Goal: Communication & Community: Answer question/provide support

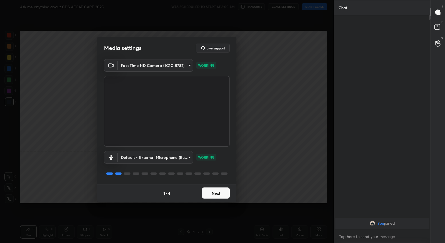
click at [214, 195] on button "Next" at bounding box center [216, 193] width 28 height 11
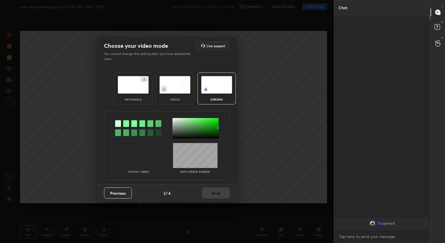
click at [127, 123] on div at bounding box center [126, 123] width 6 height 7
click at [174, 120] on div at bounding box center [195, 128] width 46 height 21
click at [215, 195] on button "Next" at bounding box center [216, 193] width 28 height 11
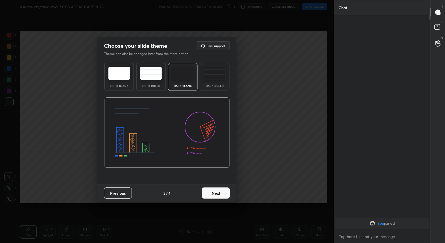
click at [227, 194] on button "Next" at bounding box center [216, 193] width 28 height 11
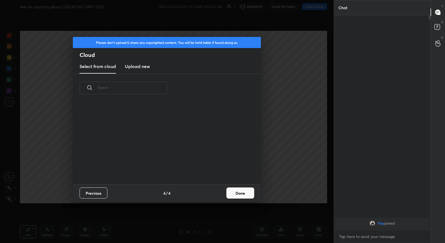
click at [237, 194] on button "Done" at bounding box center [240, 193] width 28 height 11
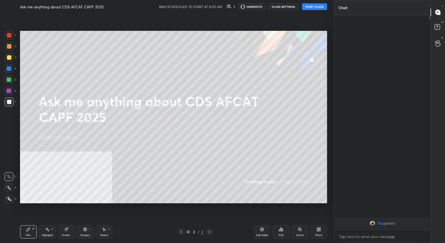
click at [318, 230] on icon at bounding box center [318, 229] width 4 height 4
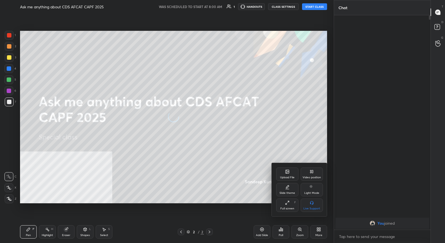
click at [311, 176] on div "Video position" at bounding box center [312, 177] width 18 height 3
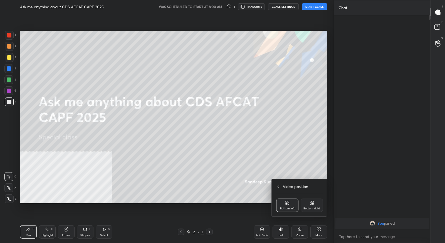
click at [309, 202] on div "Bottom right" at bounding box center [312, 205] width 22 height 13
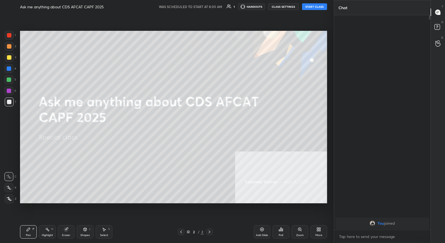
click at [311, 9] on button "START CLASS" at bounding box center [314, 6] width 25 height 7
click at [261, 6] on span "mute" at bounding box center [260, 7] width 8 height 4
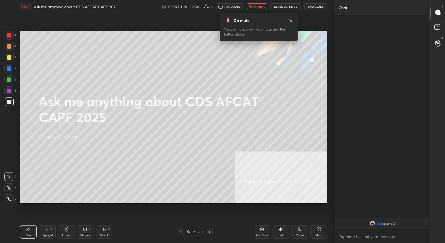
click at [291, 21] on icon at bounding box center [291, 21] width 4 height 4
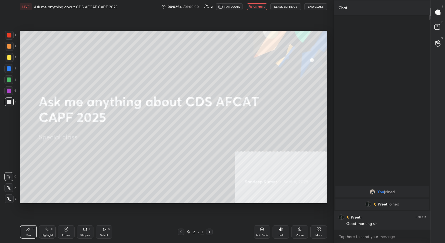
click at [257, 9] on button "unmute" at bounding box center [257, 6] width 20 height 7
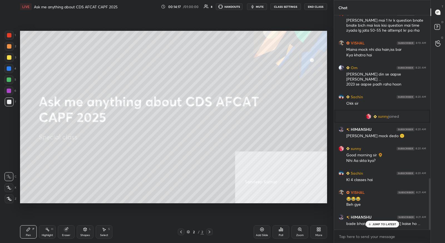
scroll to position [684, 0]
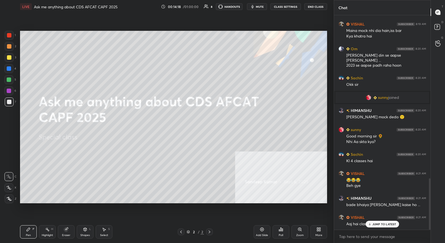
click at [254, 6] on icon "button" at bounding box center [252, 6] width 3 height 3
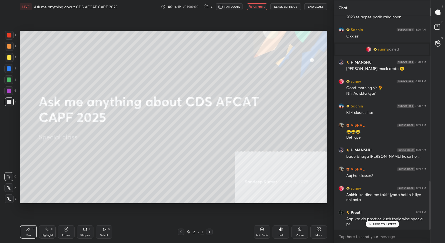
click at [255, 6] on span "unmute" at bounding box center [259, 7] width 12 height 4
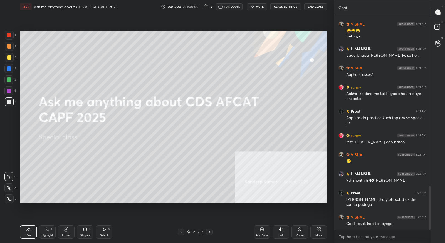
scroll to position [857, 0]
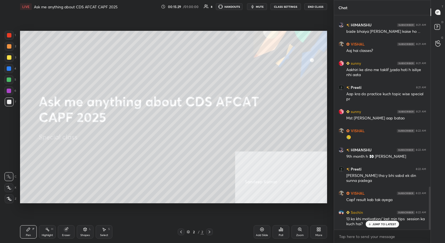
click at [260, 8] on span "mute" at bounding box center [260, 7] width 8 height 4
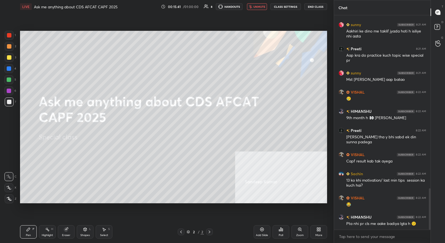
scroll to position [915, 0]
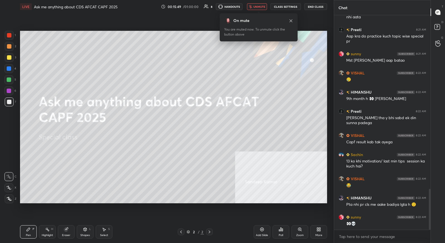
click at [260, 8] on span "unmute" at bounding box center [259, 7] width 12 height 4
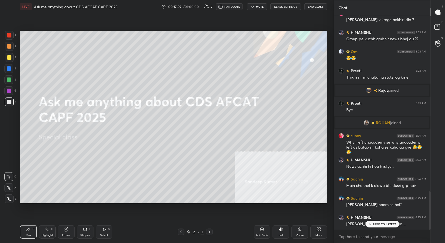
scroll to position [989, 0]
click at [257, 6] on button "mute" at bounding box center [257, 6] width 20 height 7
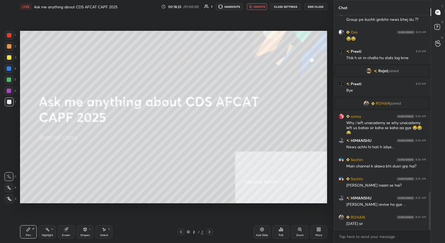
scroll to position [1022, 0]
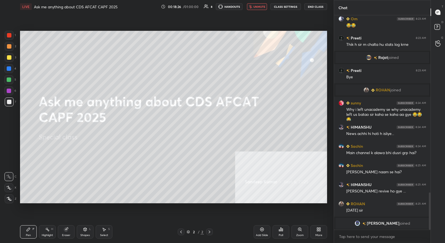
click at [257, 6] on span "unmute" at bounding box center [259, 7] width 12 height 4
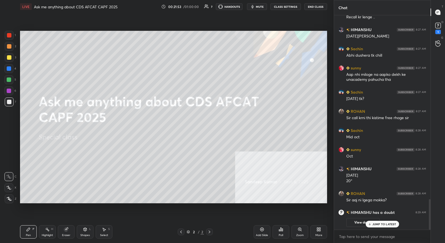
scroll to position [1294, 0]
click at [436, 31] on div "1" at bounding box center [438, 32] width 6 height 4
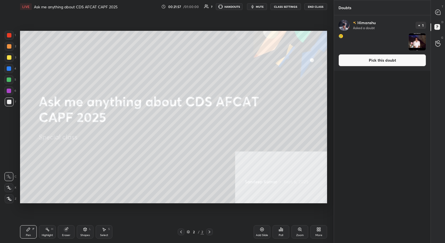
click at [419, 61] on button "Pick this doubt" at bounding box center [382, 60] width 88 height 12
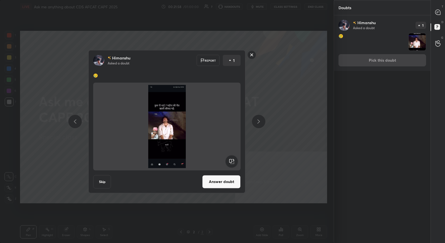
click at [237, 180] on button "Answer doubt" at bounding box center [221, 181] width 38 height 13
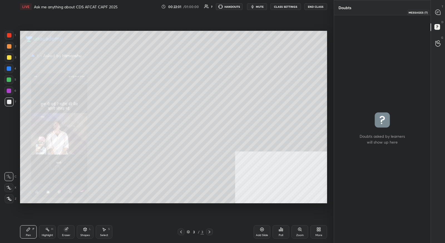
click at [437, 14] on icon at bounding box center [437, 12] width 5 height 5
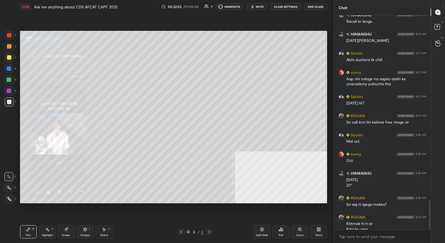
scroll to position [1353, 0]
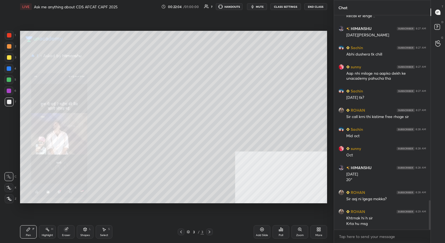
click at [296, 234] on div "Zoom" at bounding box center [299, 232] width 17 height 13
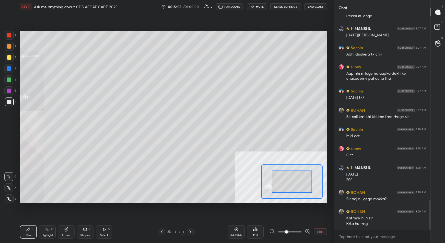
click at [306, 233] on icon at bounding box center [308, 232] width 4 height 4
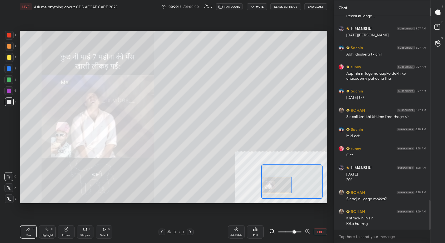
drag, startPoint x: 291, startPoint y: 182, endPoint x: 272, endPoint y: 186, distance: 18.9
click at [272, 186] on div at bounding box center [277, 185] width 30 height 17
click at [319, 231] on button "EXIT" at bounding box center [320, 232] width 13 height 7
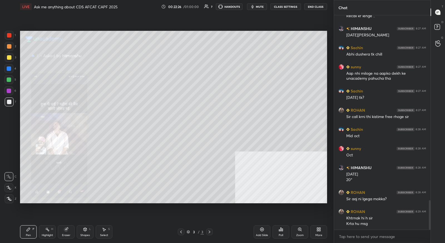
click at [181, 234] on icon at bounding box center [181, 232] width 4 height 4
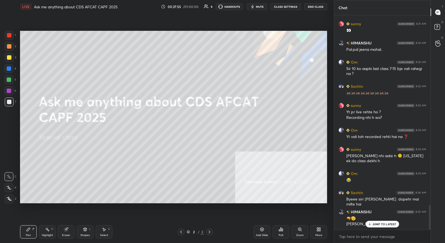
scroll to position [1654, 0]
click at [440, 29] on icon at bounding box center [438, 28] width 10 height 10
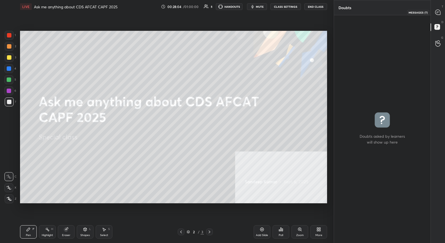
click at [436, 12] on icon at bounding box center [437, 12] width 5 height 5
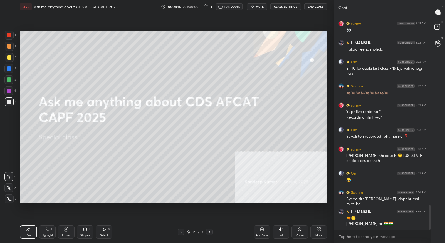
click at [257, 9] on button "mute" at bounding box center [257, 6] width 20 height 7
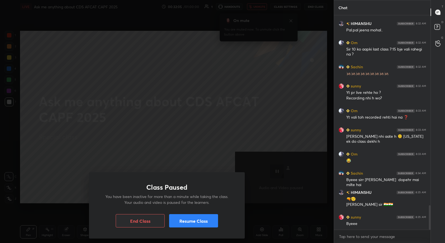
click at [189, 222] on button "Resume Class" at bounding box center [193, 220] width 49 height 13
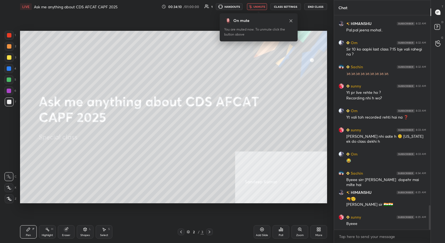
click at [290, 22] on icon at bounding box center [291, 21] width 4 height 4
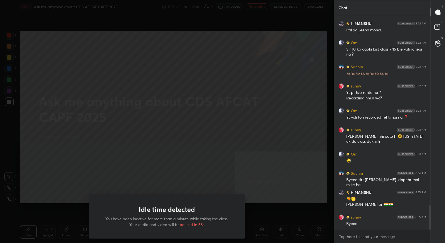
click at [251, 134] on div "Idle time detected You have been inactive for more than a minute while taking t…" at bounding box center [167, 121] width 334 height 243
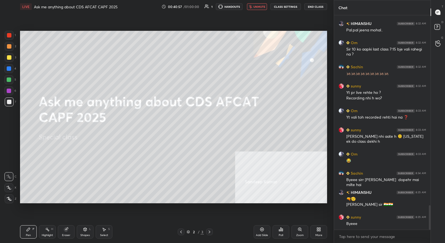
click at [263, 9] on button "unmute" at bounding box center [257, 6] width 20 height 7
click at [313, 7] on button "End Class" at bounding box center [315, 6] width 23 height 7
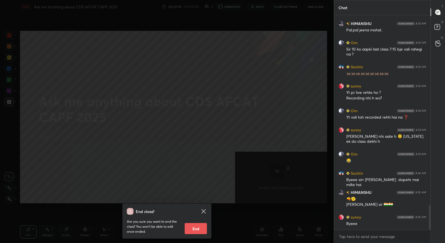
click at [200, 228] on button "End" at bounding box center [196, 228] width 22 height 11
type textarea "x"
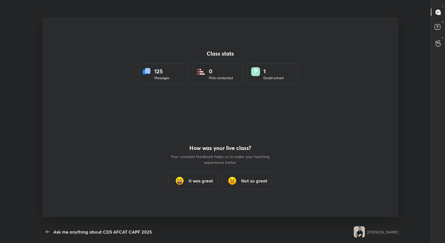
scroll to position [27600, 27371]
